Goal: Check status: Check status

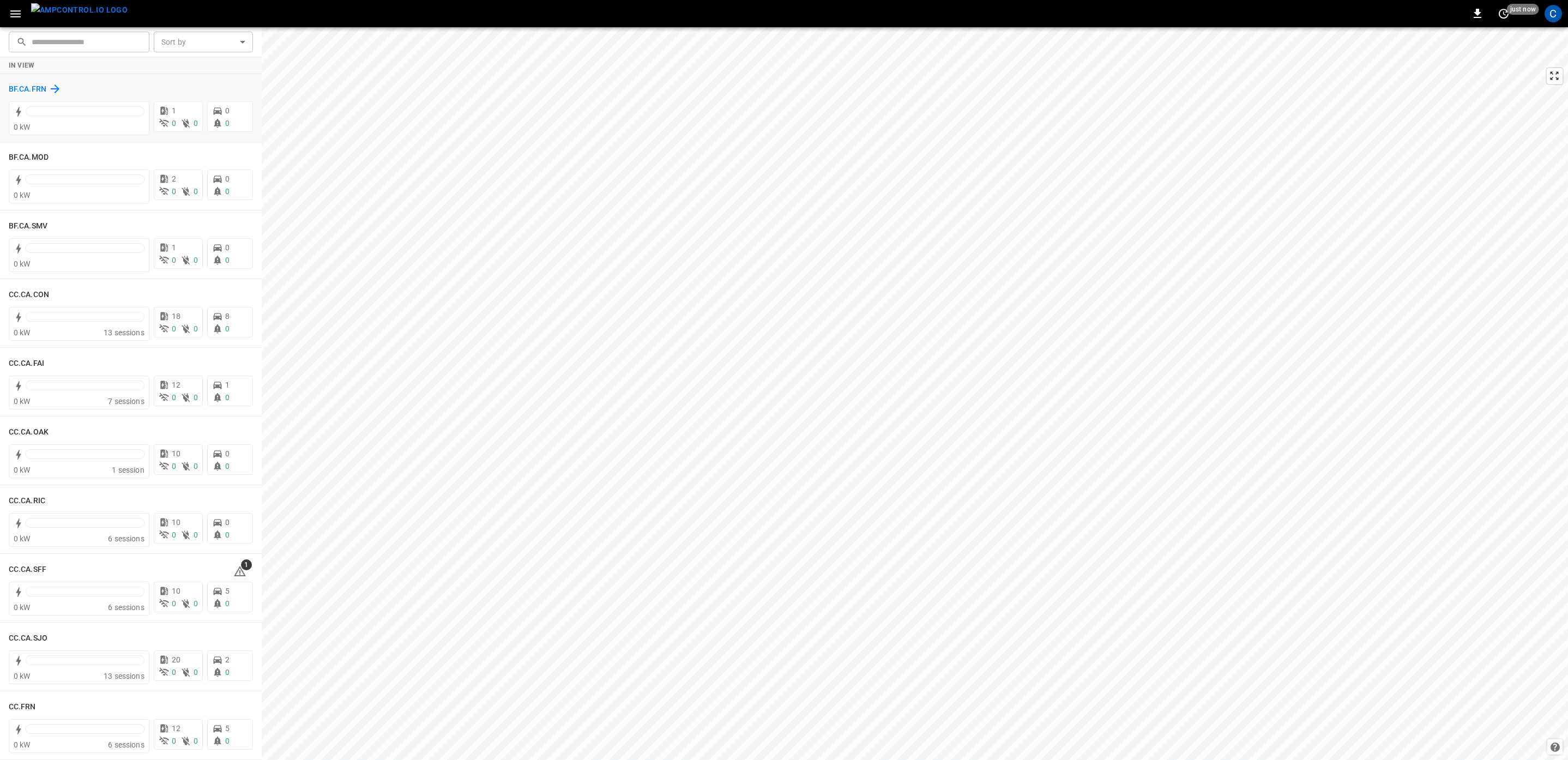
click at [28, 86] on h6 "BF.CA.FRN" at bounding box center [27, 89] width 37 height 12
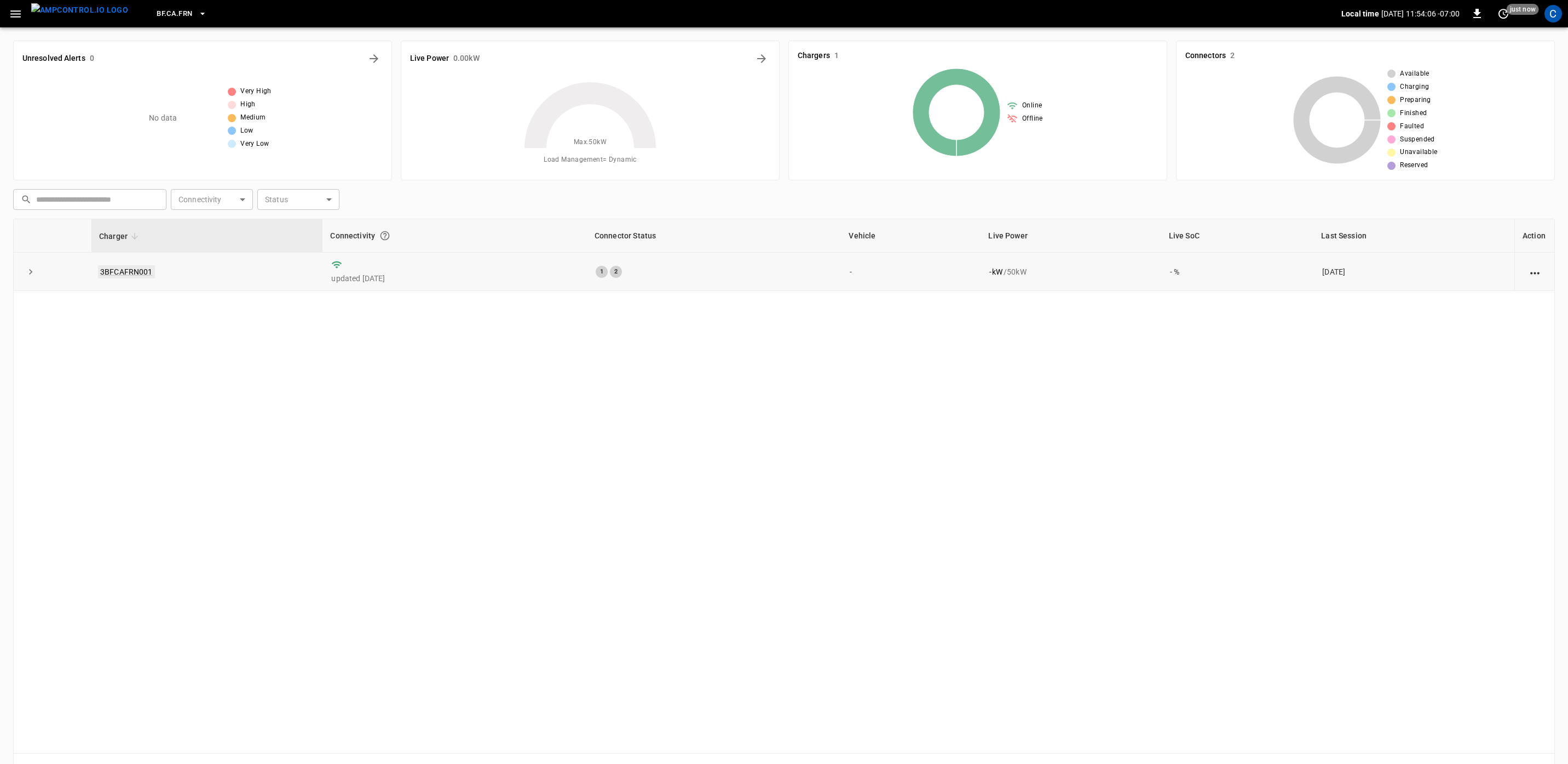
click at [131, 270] on link "3BFCAFRN001" at bounding box center [126, 272] width 57 height 14
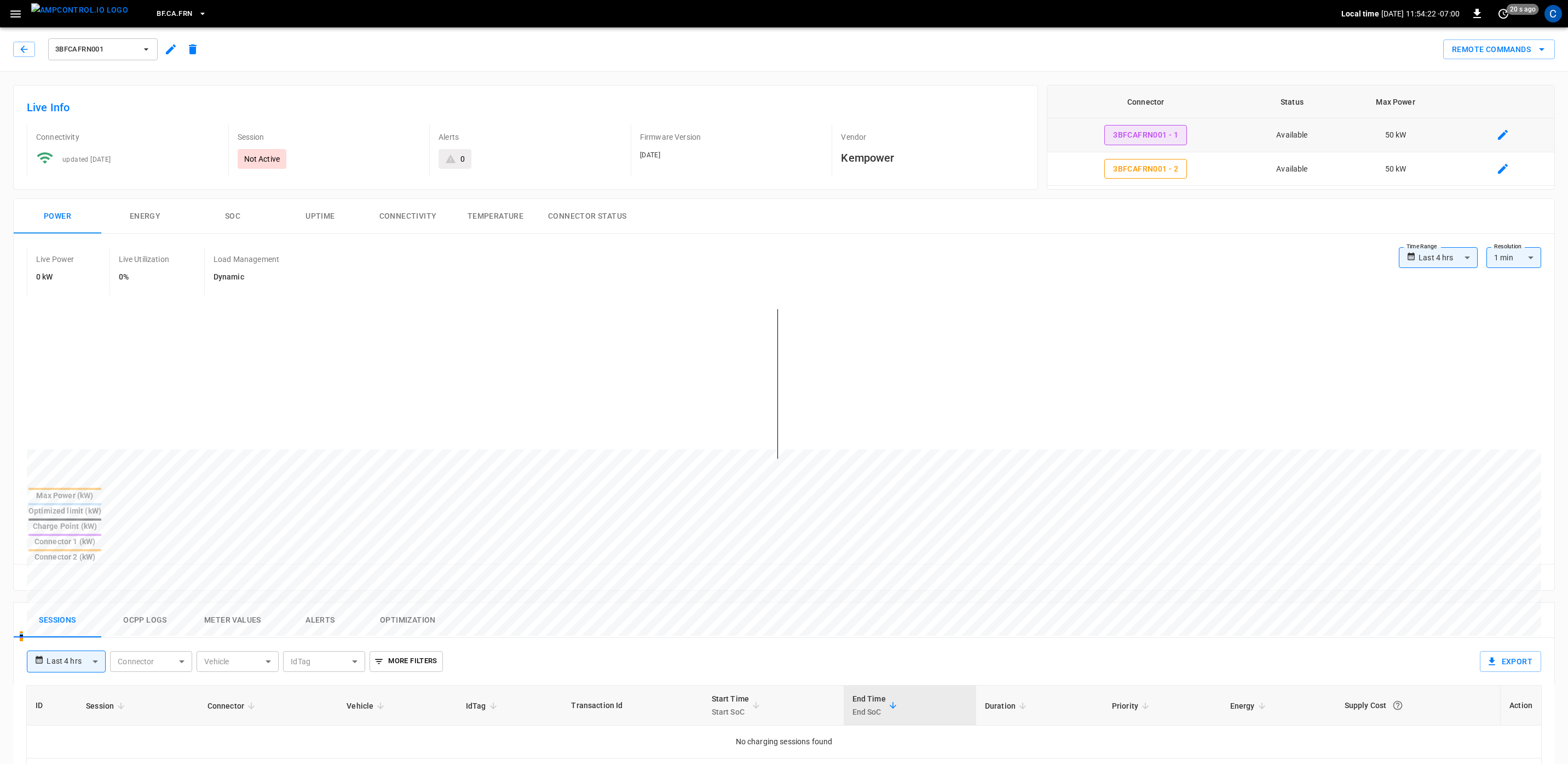
click at [1147, 134] on button "3BFCAFRN001 - 1" at bounding box center [1146, 134] width 83 height 20
type input "**********"
click at [1015, 138] on p "Vendor" at bounding box center [933, 136] width 183 height 11
click at [1149, 132] on button "3BFCAFRN001 - 1" at bounding box center [1146, 134] width 83 height 20
click at [147, 51] on icon "button" at bounding box center [146, 48] width 11 height 11
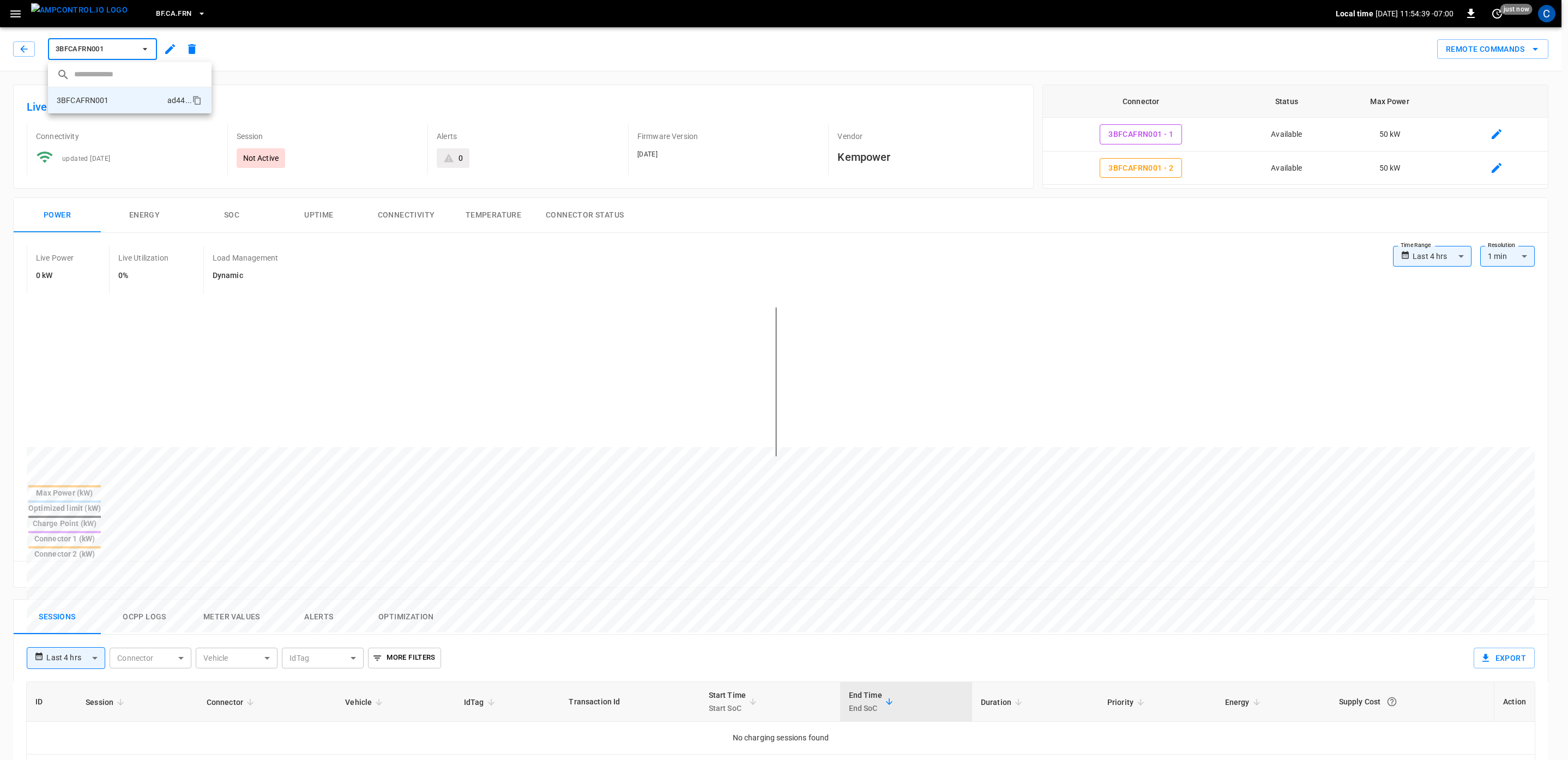
click at [384, 84] on div at bounding box center [784, 380] width 1568 height 760
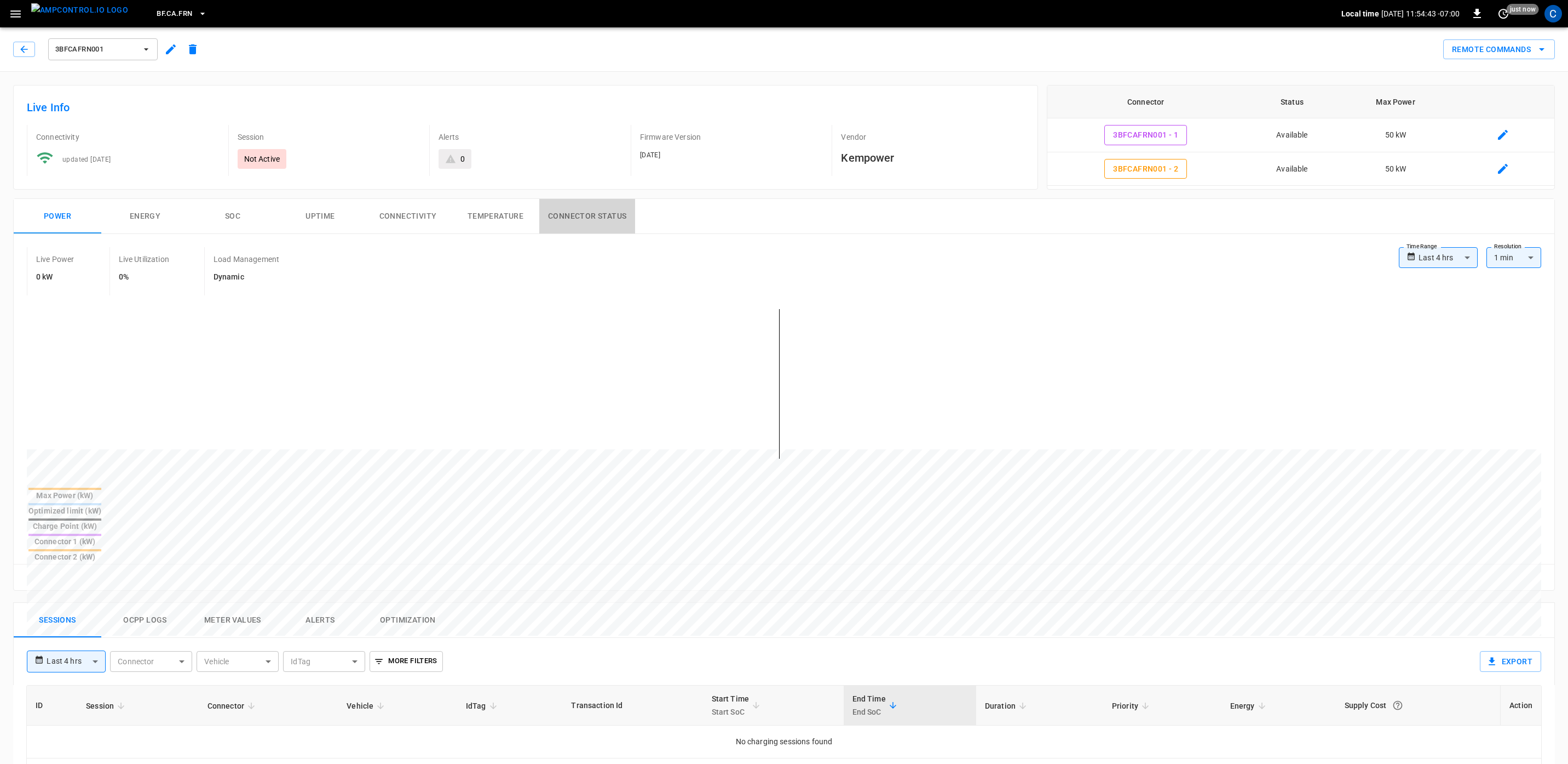
click at [589, 215] on button "Connector Status" at bounding box center [587, 216] width 96 height 35
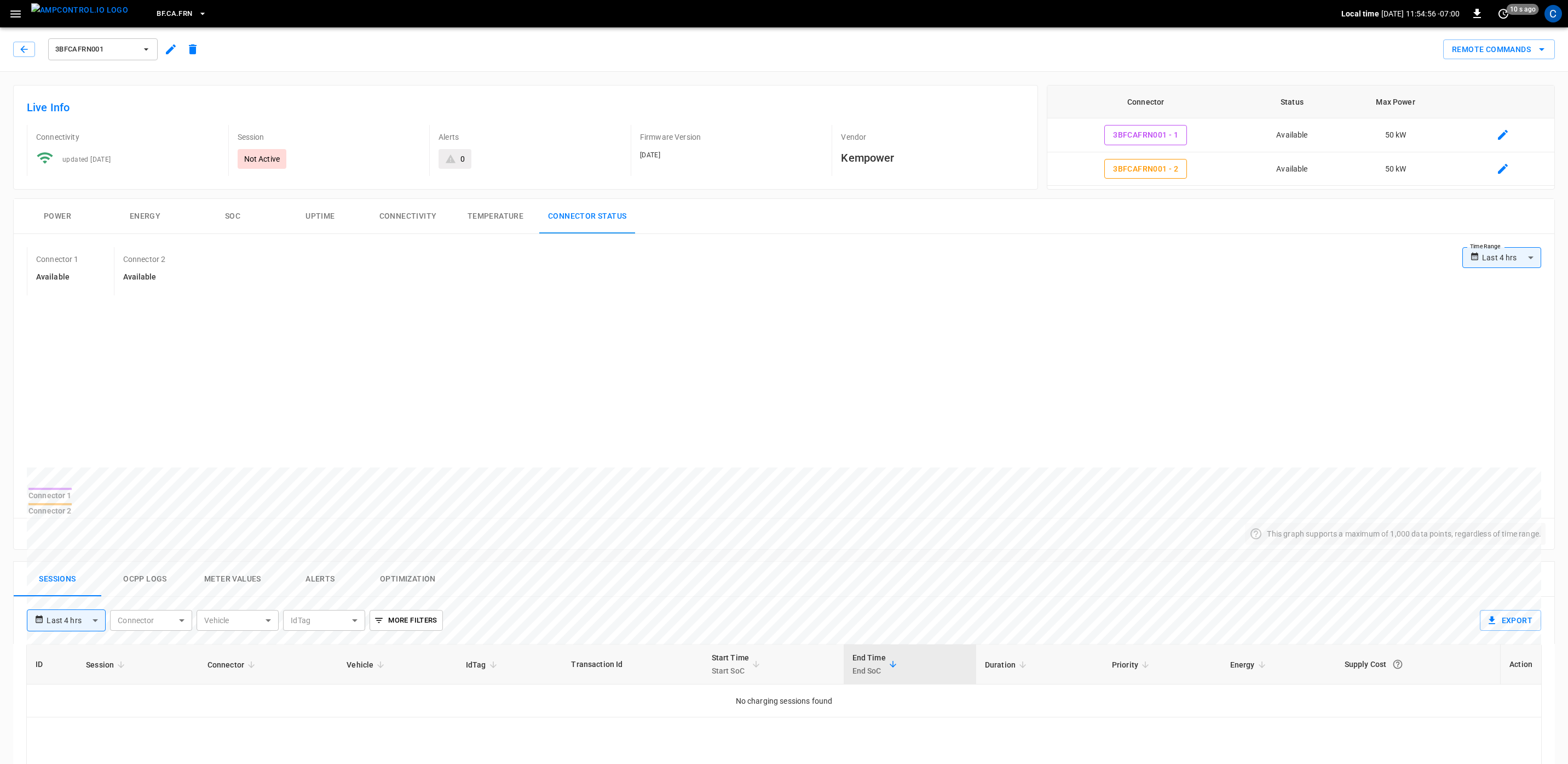
click at [71, 500] on div "Connector 1" at bounding box center [49, 495] width 43 height 11
click at [22, 51] on icon "button" at bounding box center [23, 48] width 7 height 7
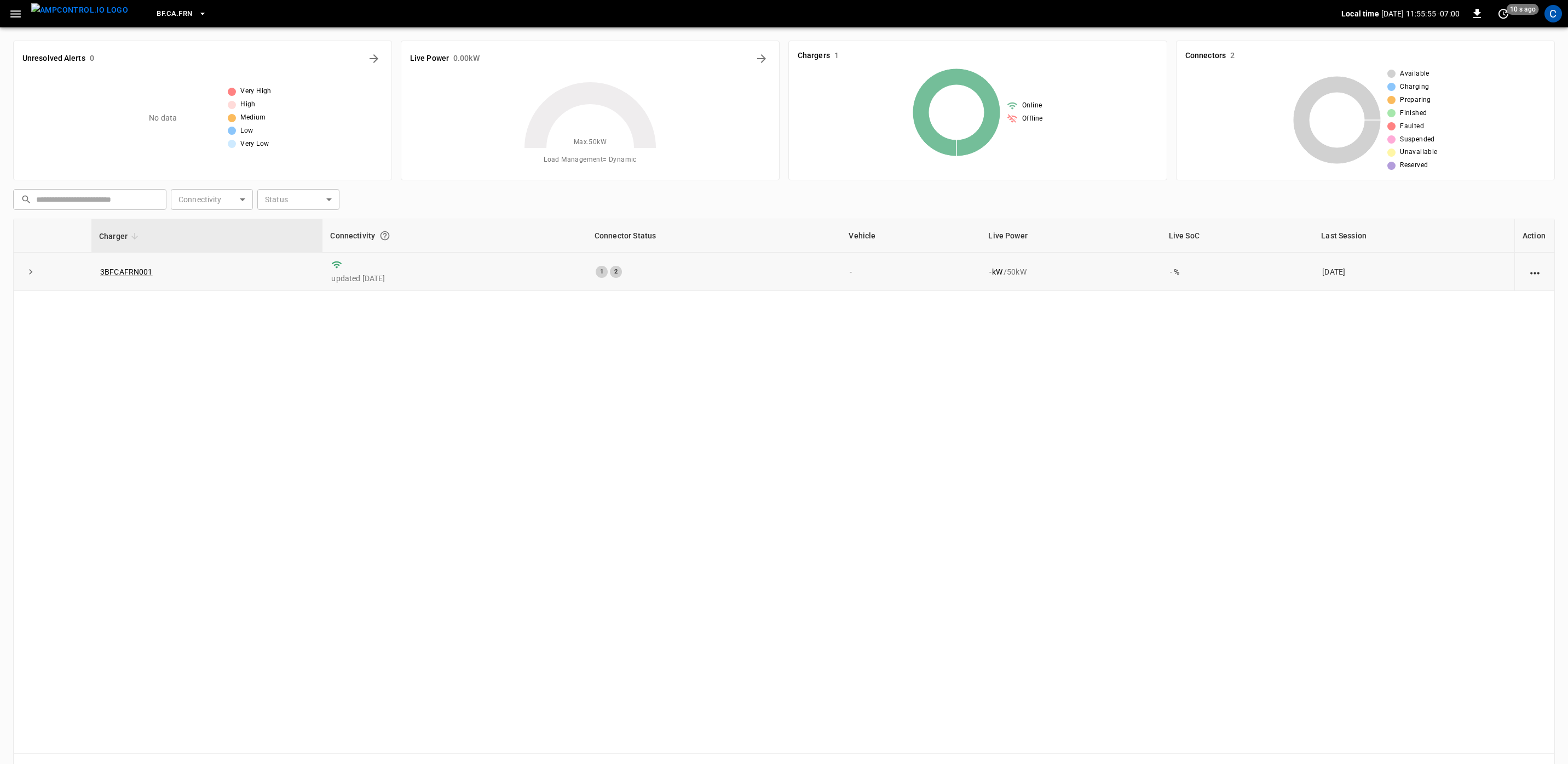
click at [32, 271] on icon "expand row" at bounding box center [30, 271] width 11 height 11
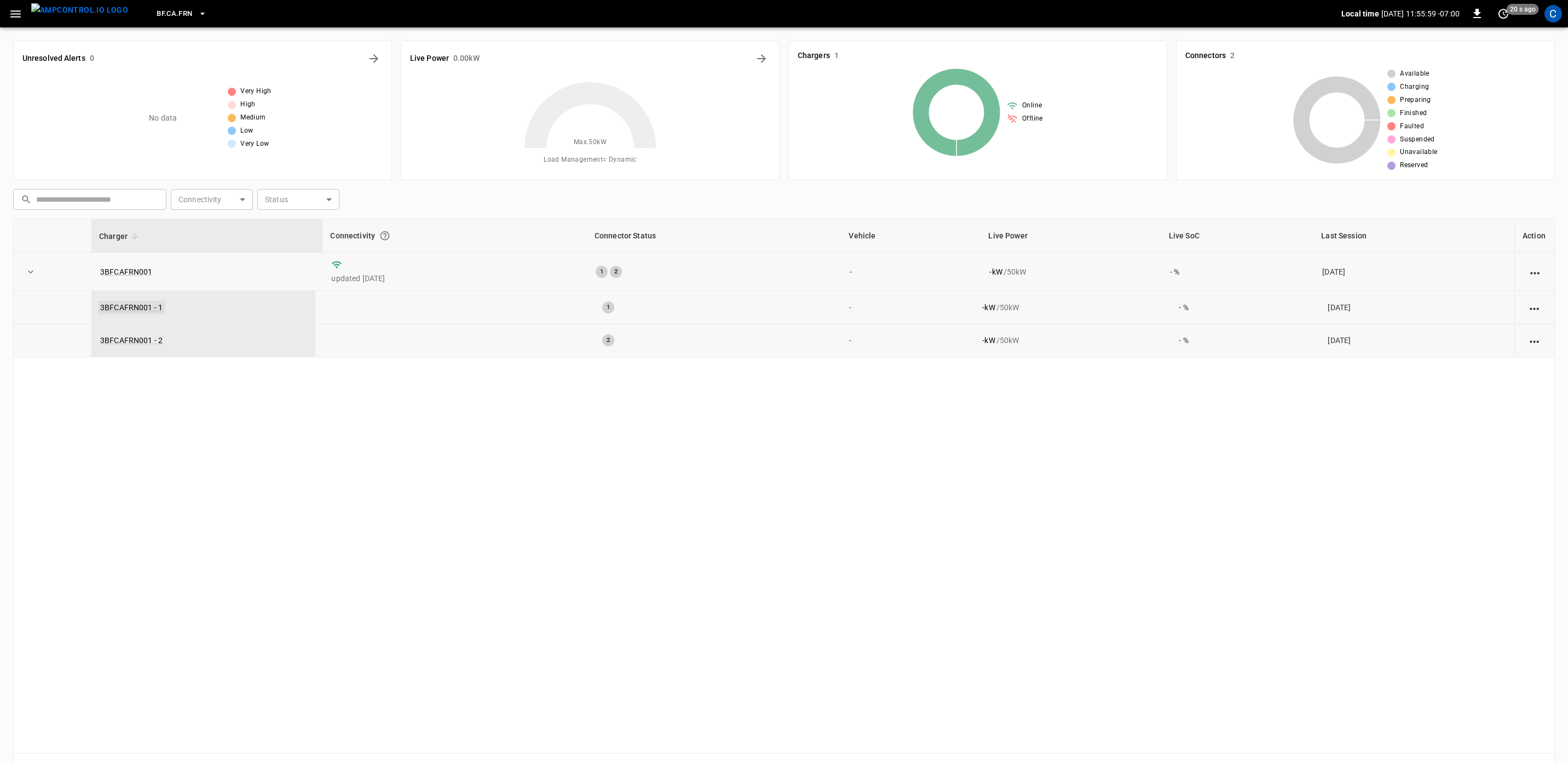
click at [135, 306] on link "3BFCAFRN001 - 1" at bounding box center [131, 307] width 67 height 14
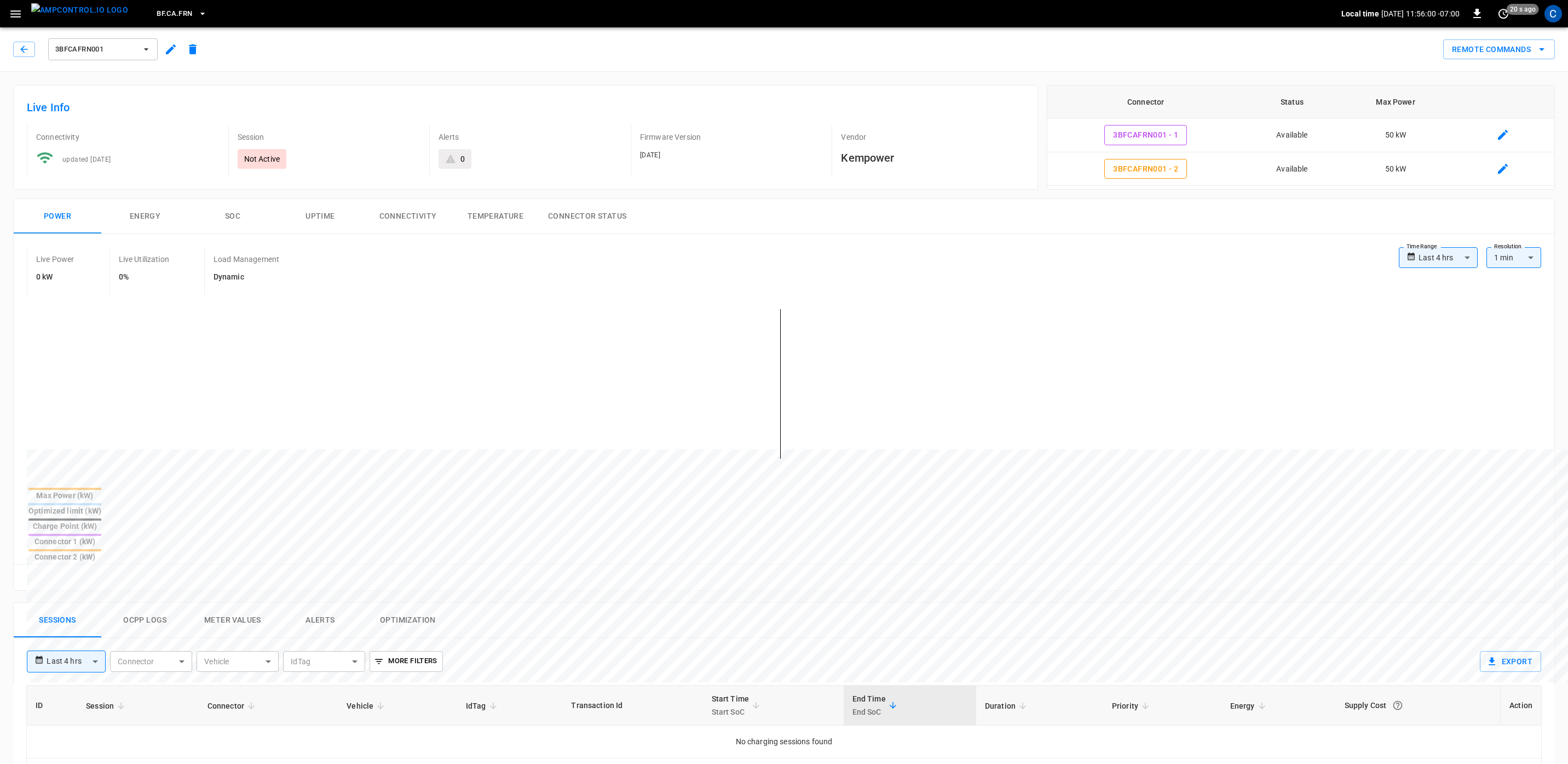
type input "**********"
